Goal: Task Accomplishment & Management: Manage account settings

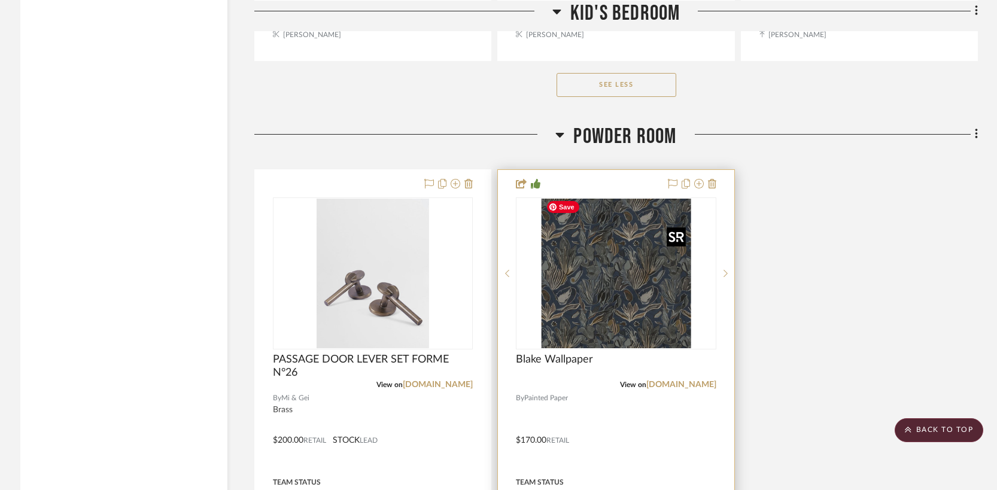
scroll to position [3455, 0]
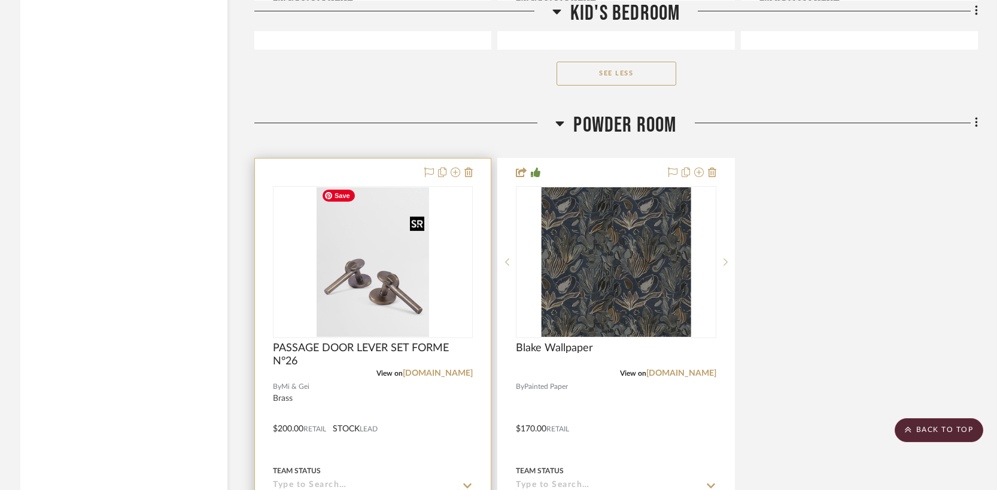
click at [369, 285] on img "0" at bounding box center [372, 262] width 112 height 150
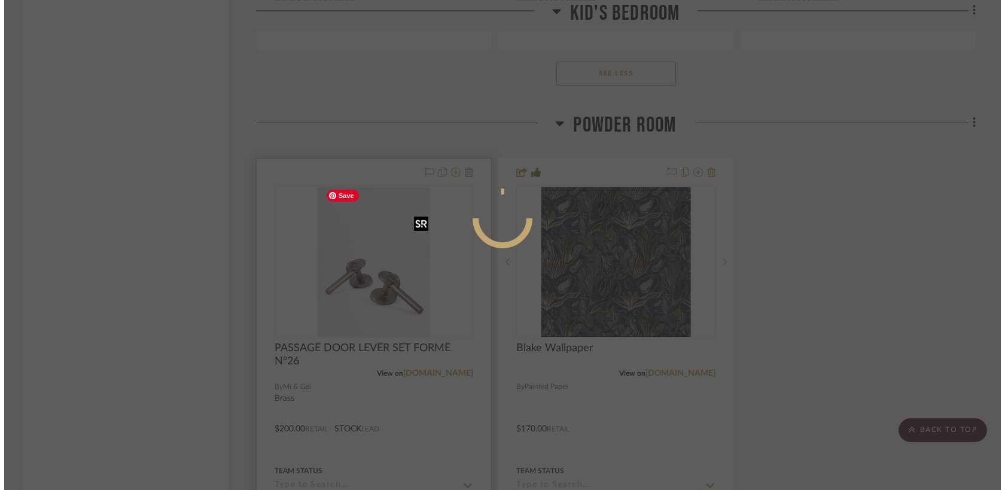
scroll to position [0, 0]
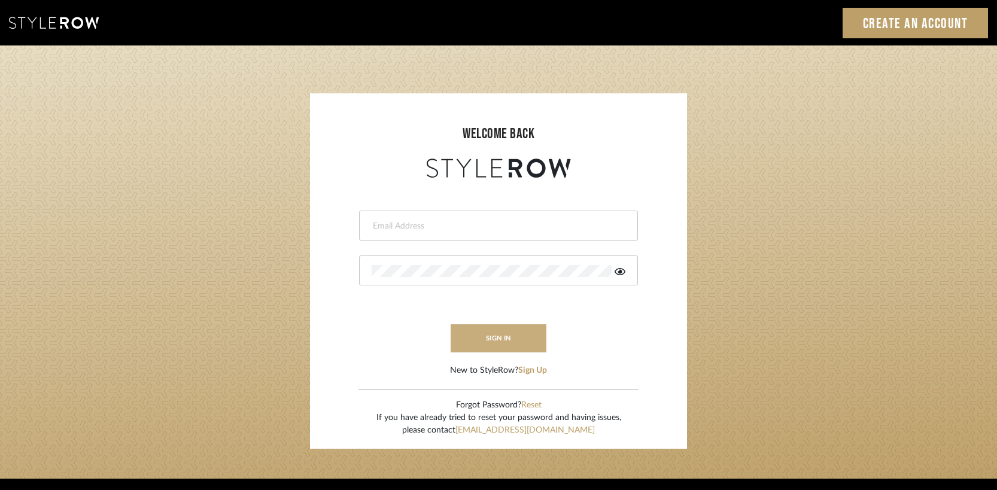
type input "caseycoleford@yahoo.com"
click at [499, 341] on button "sign in" at bounding box center [498, 338] width 96 height 28
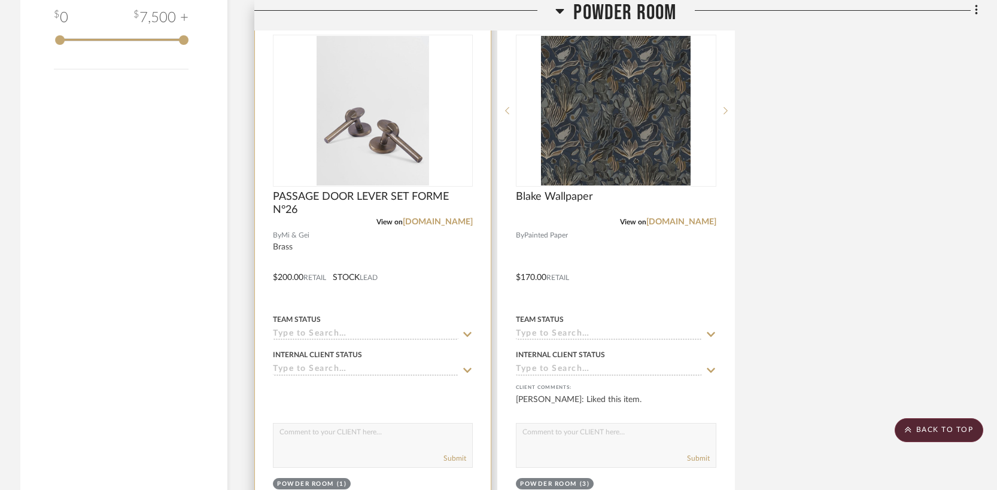
scroll to position [2023, 0]
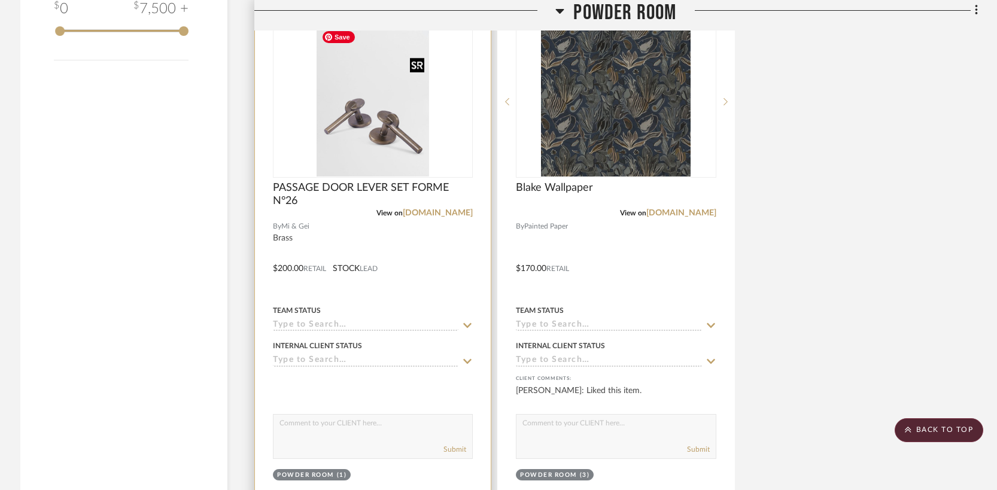
click at [0, 0] on img at bounding box center [0, 0] width 0 height 0
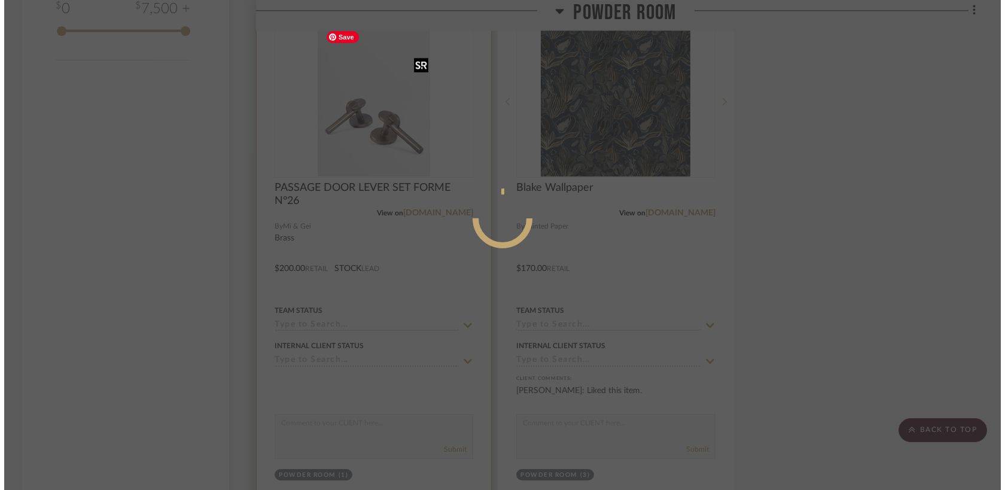
scroll to position [0, 0]
